Goal: Information Seeking & Learning: Understand process/instructions

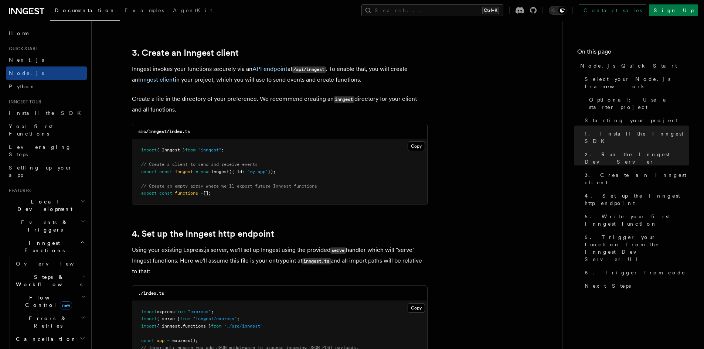
click at [258, 157] on pre "import { Inngest } from "inngest" ; // Create a client to send and receive even…" at bounding box center [279, 171] width 295 height 65
drag, startPoint x: 147, startPoint y: 149, endPoint x: 230, endPoint y: 147, distance: 83.2
click at [230, 147] on pre "import { Inngest } from "inngest" ; // Create a client to send and receive even…" at bounding box center [279, 171] width 295 height 65
copy span "import { Inngest } from "inngest""
drag, startPoint x: 142, startPoint y: 163, endPoint x: 289, endPoint y: 171, distance: 147.6
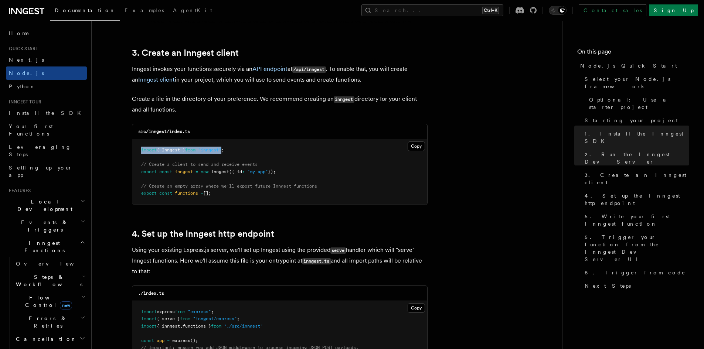
click at [289, 171] on pre "import { Inngest } from "inngest" ; // Create a client to send and receive even…" at bounding box center [279, 171] width 295 height 65
copy code "// Create a client to send and receive events export const inngest = new Innges…"
click at [390, 161] on pre "import { Inngest } from "inngest" ; // Create a client to send and receive even…" at bounding box center [279, 171] width 295 height 65
drag, startPoint x: 141, startPoint y: 186, endPoint x: 218, endPoint y: 196, distance: 77.5
click at [218, 196] on pre "import { Inngest } from "inngest" ; // Create a client to send and receive even…" at bounding box center [279, 171] width 295 height 65
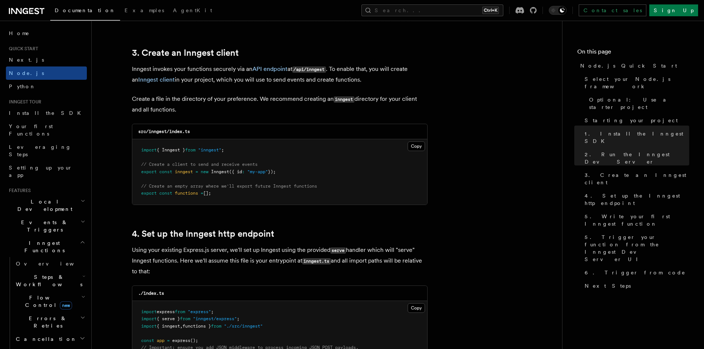
copy code "// Create an empty array where we'll export future Inngest functions export con…"
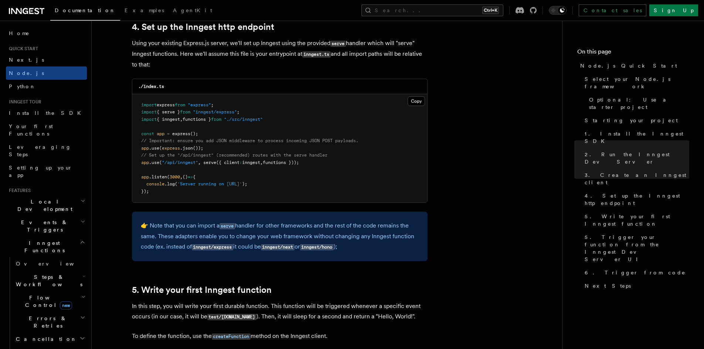
scroll to position [1145, 0]
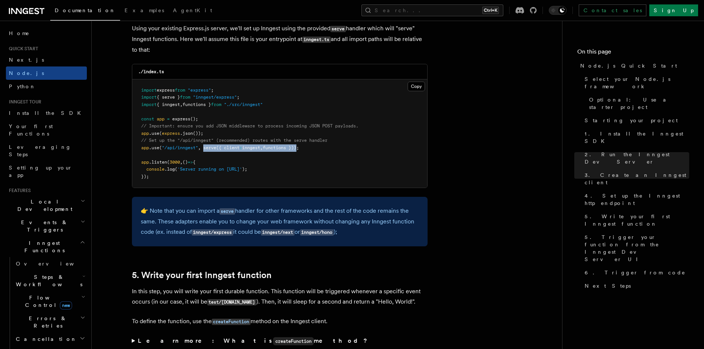
drag, startPoint x: 204, startPoint y: 150, endPoint x: 303, endPoint y: 148, distance: 99.4
click at [299, 148] on span "app .use ( "/api/inngest" , serve ({ client : inngest , functions }));" at bounding box center [220, 147] width 158 height 5
copy span "serve ({ client : inngest , functions })"
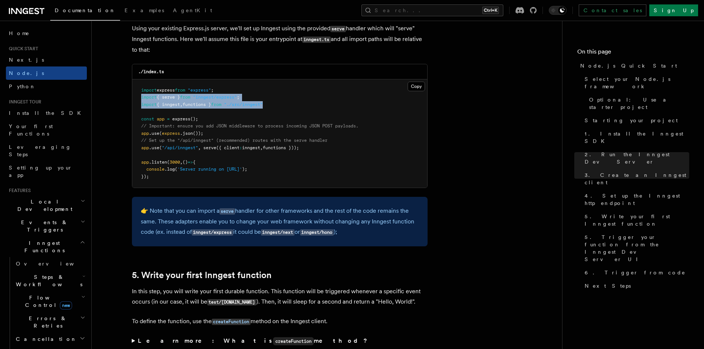
drag, startPoint x: 141, startPoint y: 96, endPoint x: 277, endPoint y: 103, distance: 135.8
click at [277, 103] on pre "import express from "express" ; import { serve } from "inngest/express" ; impor…" at bounding box center [279, 133] width 295 height 109
copy code "import { serve } from "inngest/express" ; import { inngest , functions } from "…"
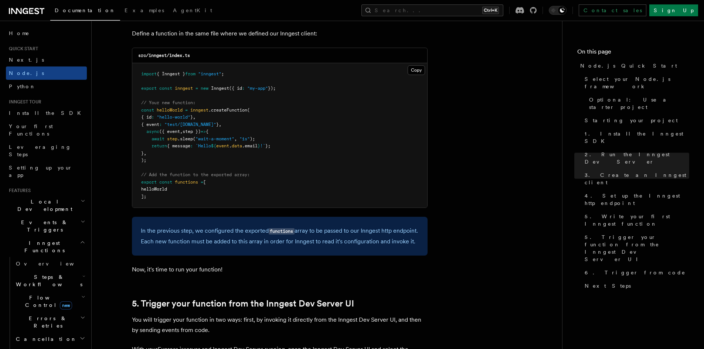
scroll to position [1478, 0]
